Goal: Information Seeking & Learning: Learn about a topic

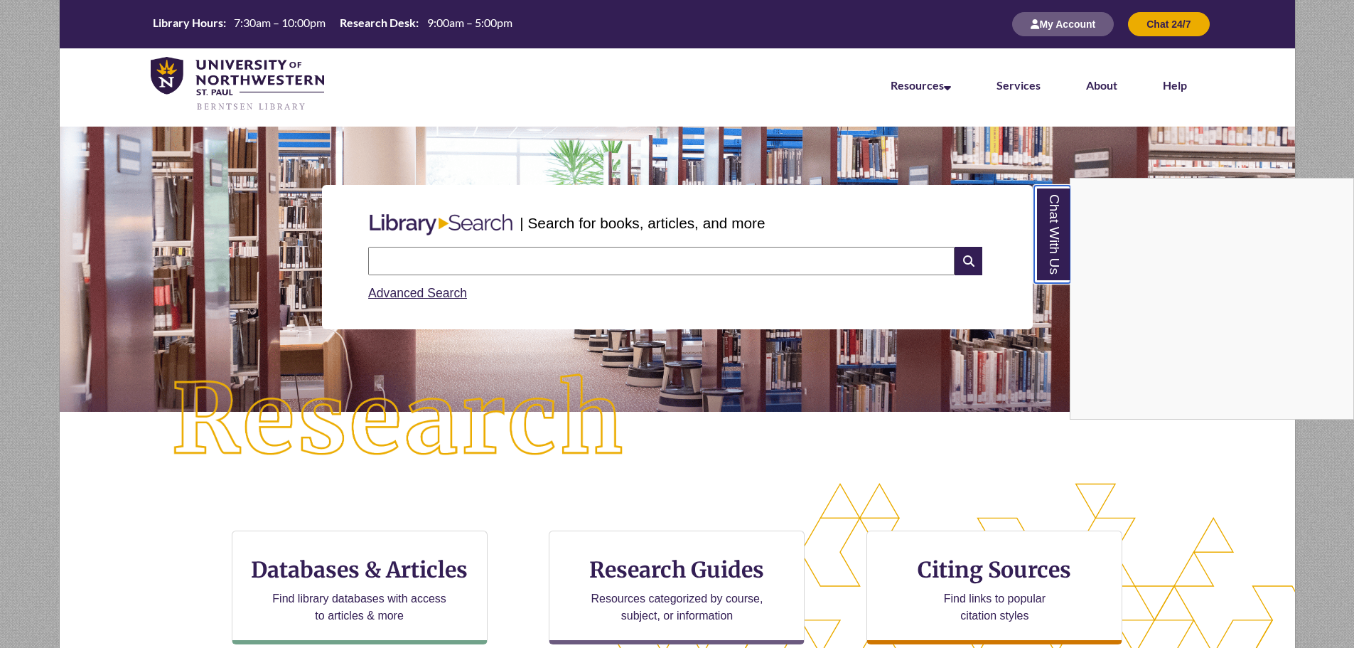
click at [1051, 267] on link "Chat With Us" at bounding box center [1052, 234] width 36 height 97
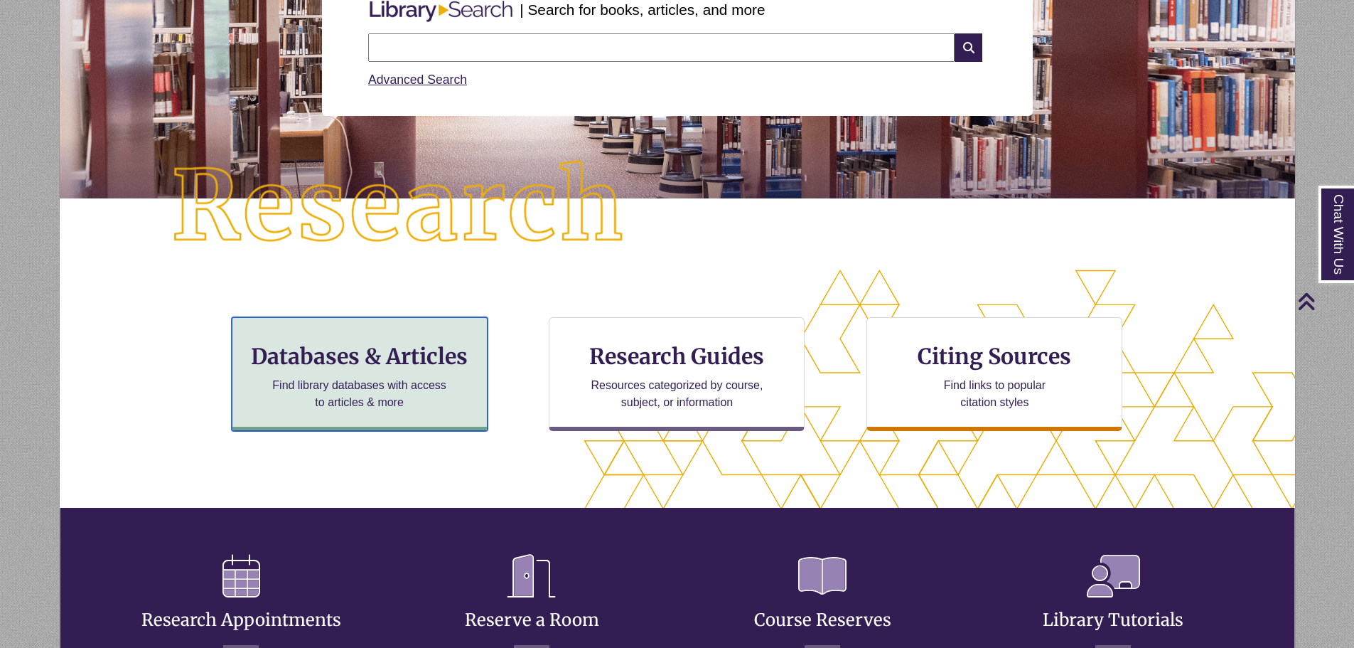
click at [409, 354] on h3 "Databases & Articles" at bounding box center [360, 356] width 232 height 27
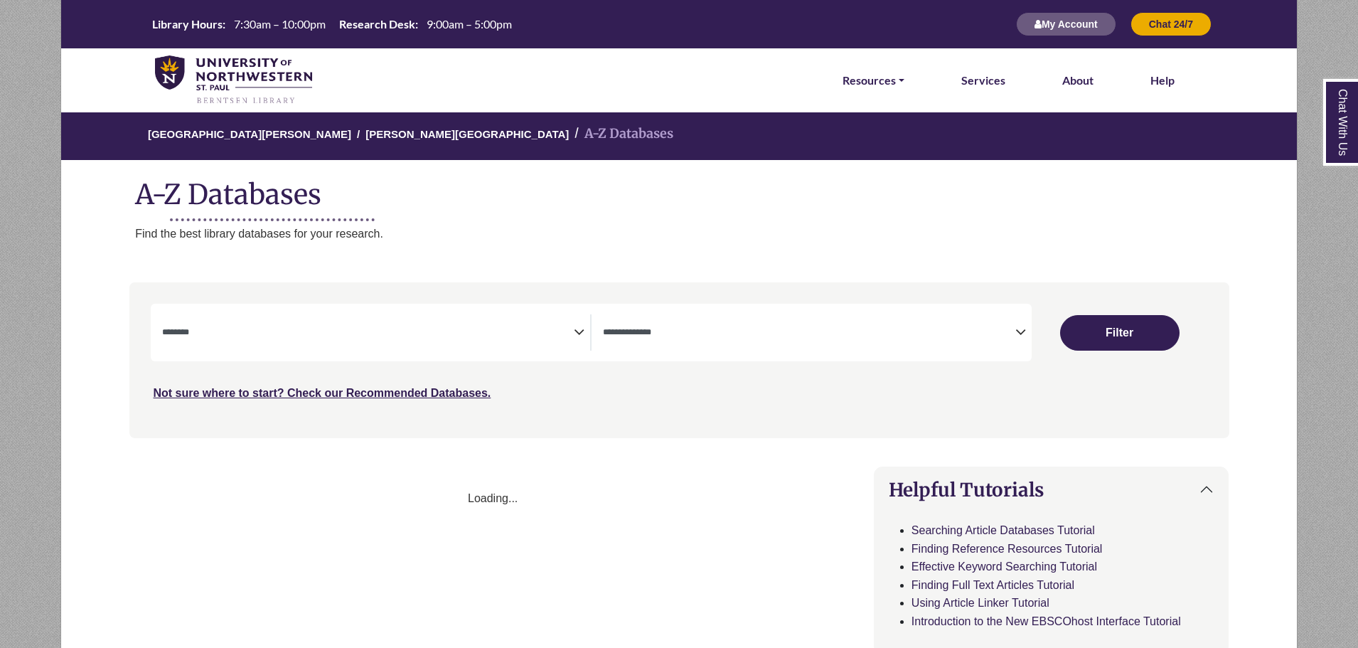
select select "Database Subject Filter"
select select "Database Types Filter"
select select "Database Subject Filter"
select select "Database Types Filter"
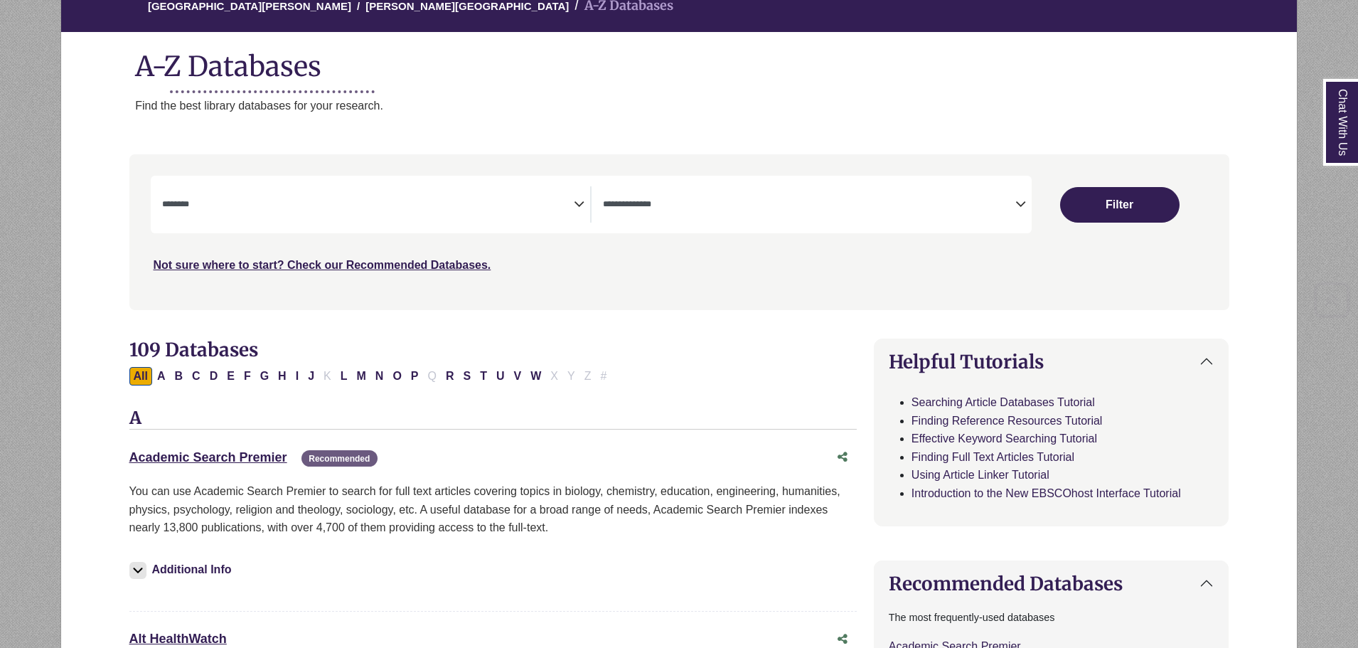
scroll to position [284, 0]
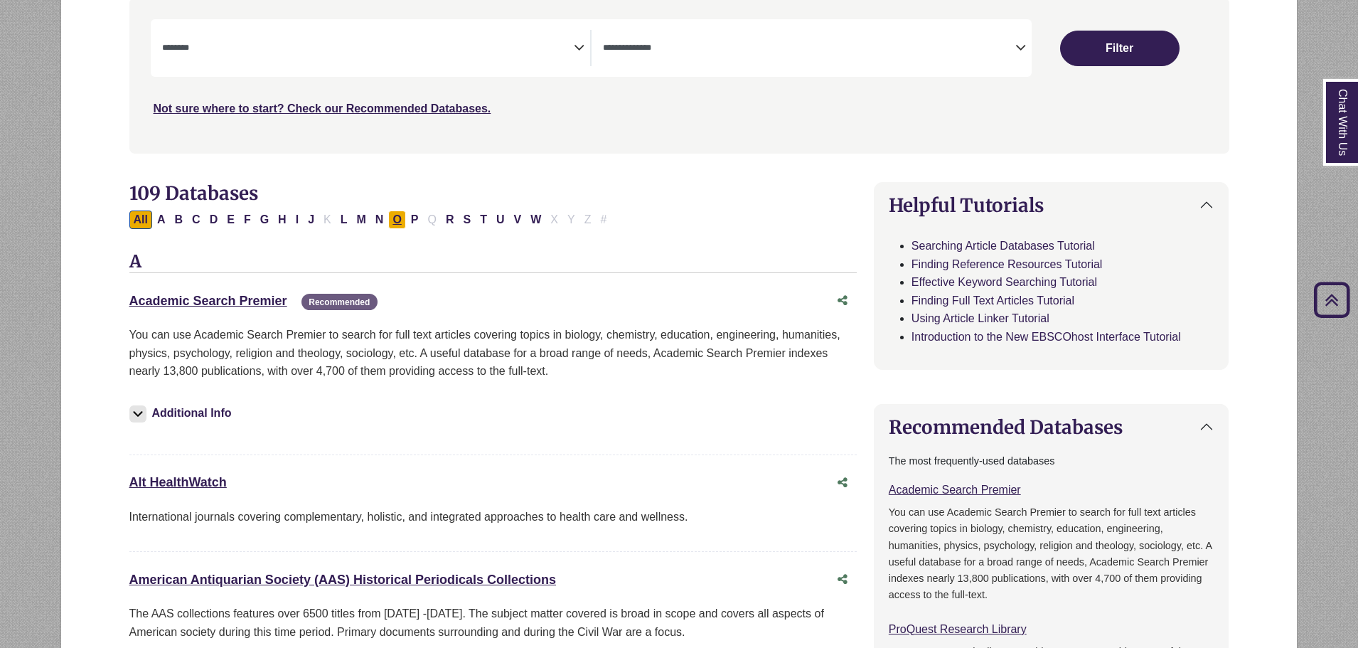
click at [402, 215] on button "O" at bounding box center [396, 219] width 17 height 18
select select "Database Subject Filter"
select select "Database Types Filter"
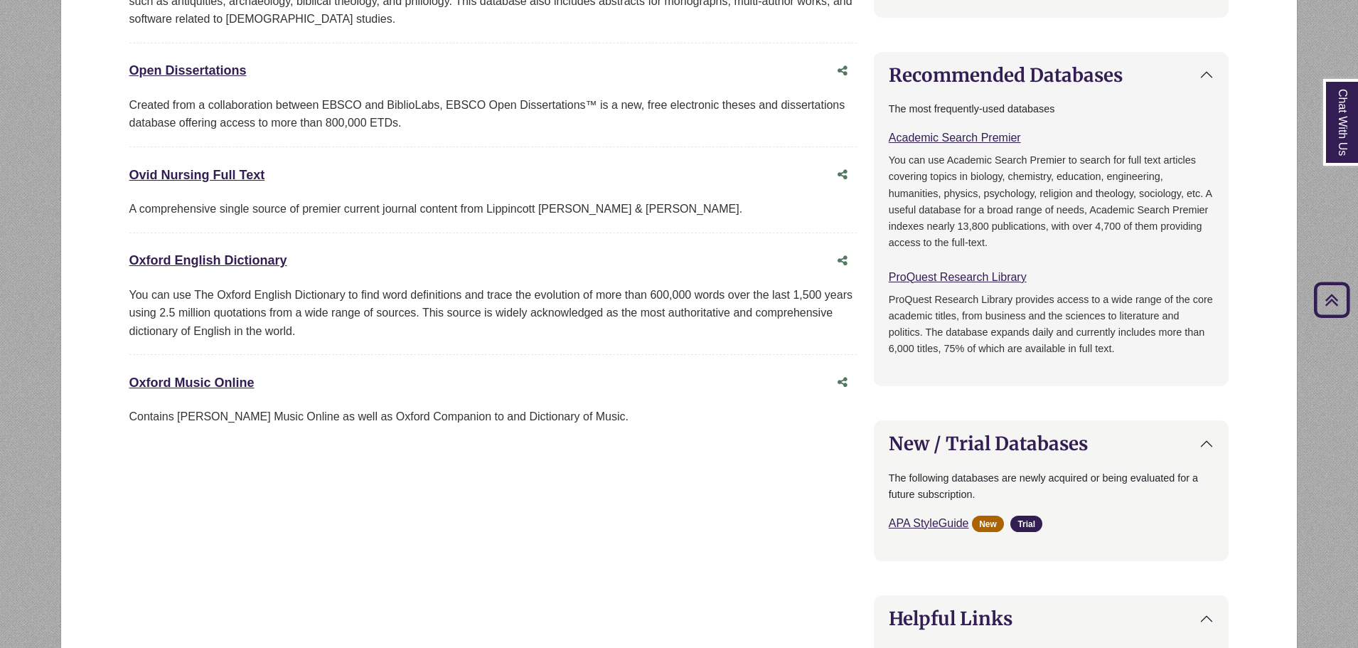
scroll to position [640, 0]
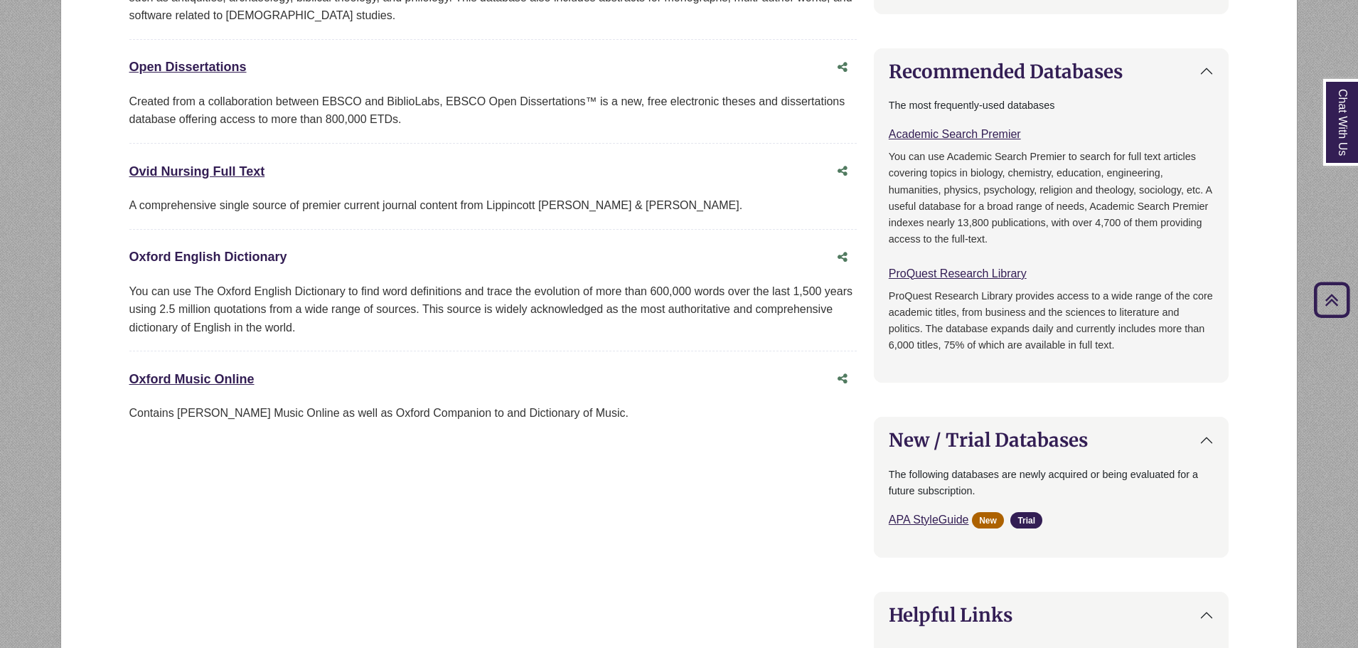
click at [258, 257] on link "Oxford English Dictionary This link opens in a new window" at bounding box center [208, 257] width 158 height 14
